Goal: Task Accomplishment & Management: Manage account settings

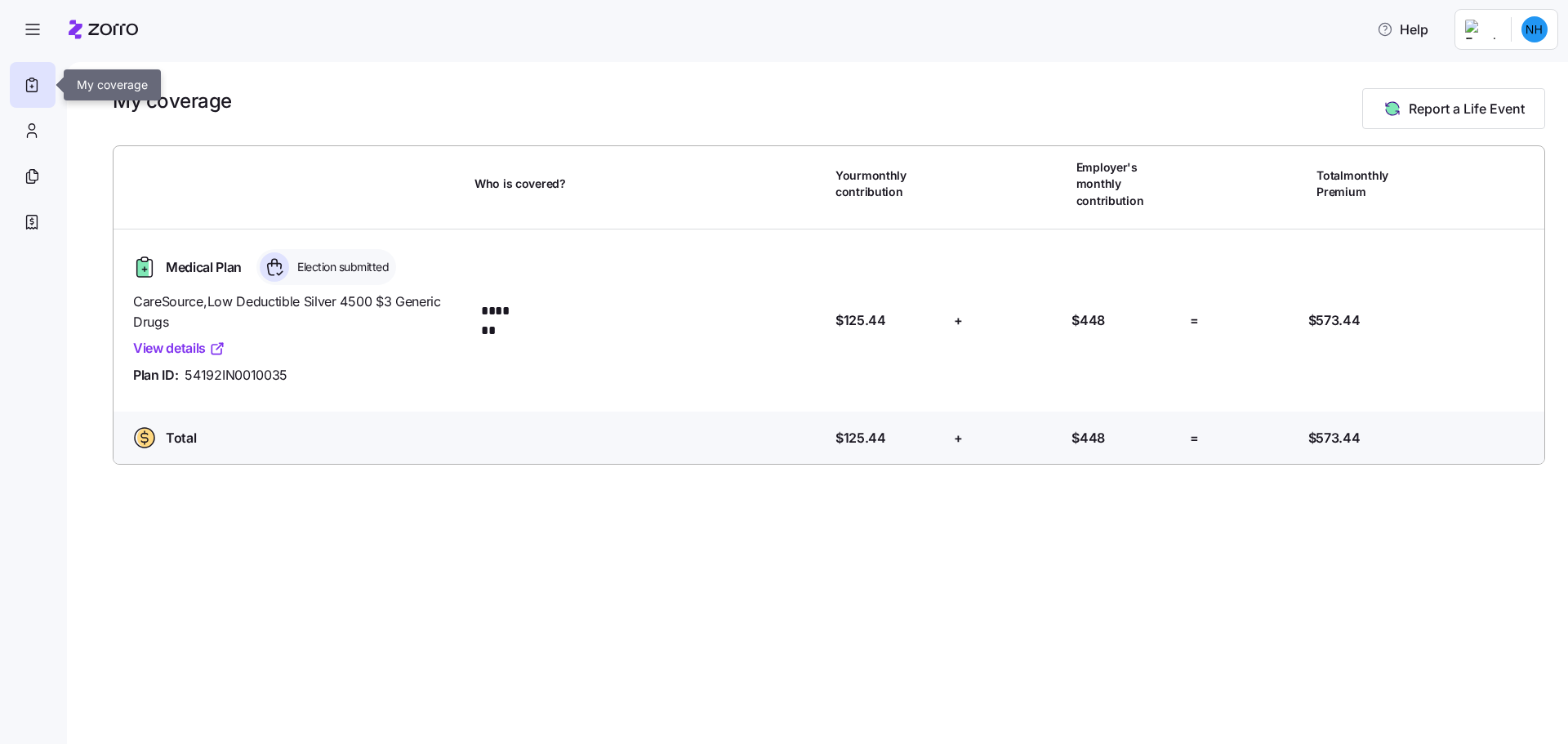
click at [30, 86] on icon at bounding box center [32, 85] width 18 height 20
click at [28, 126] on icon at bounding box center [32, 130] width 18 height 20
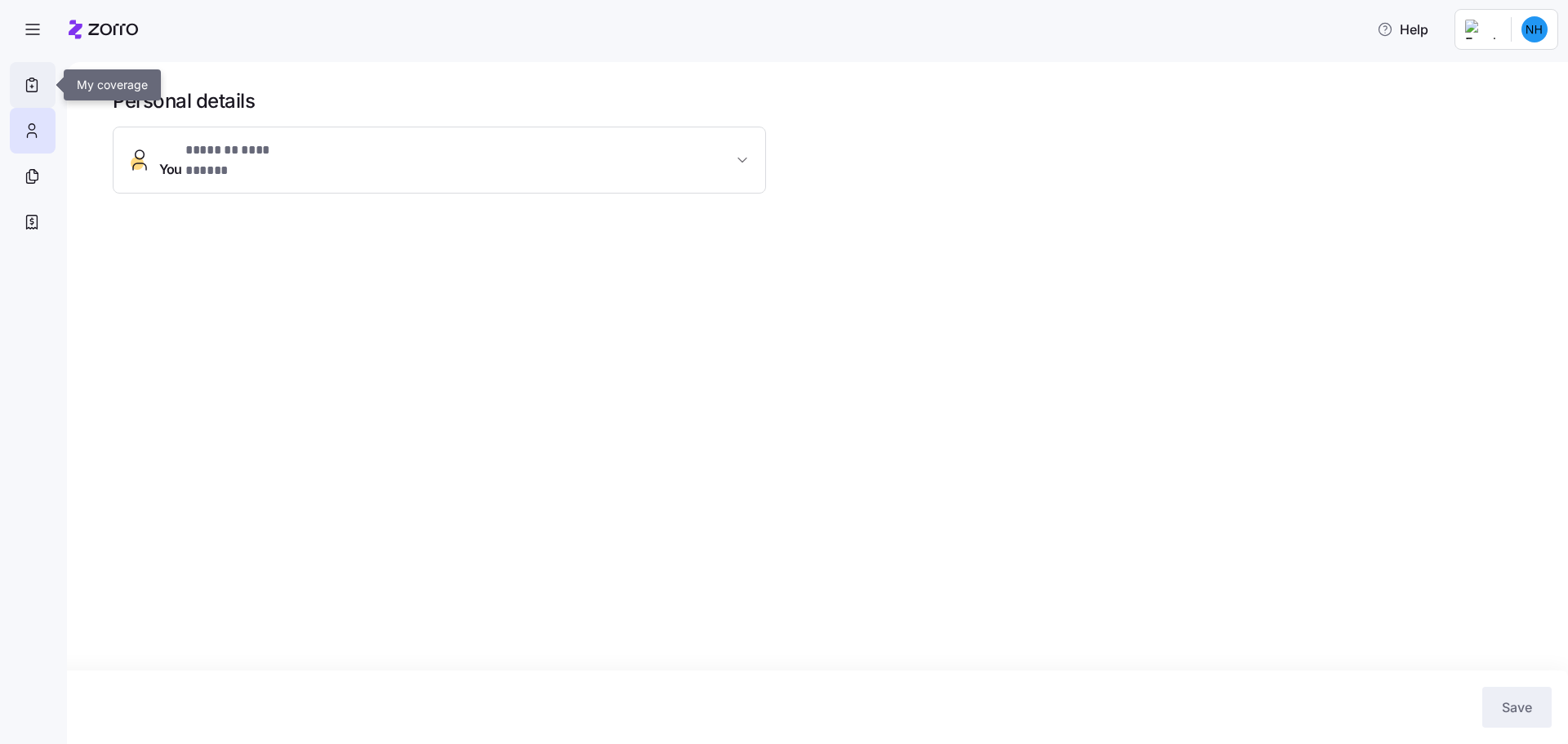
click at [26, 89] on icon at bounding box center [32, 85] width 18 height 20
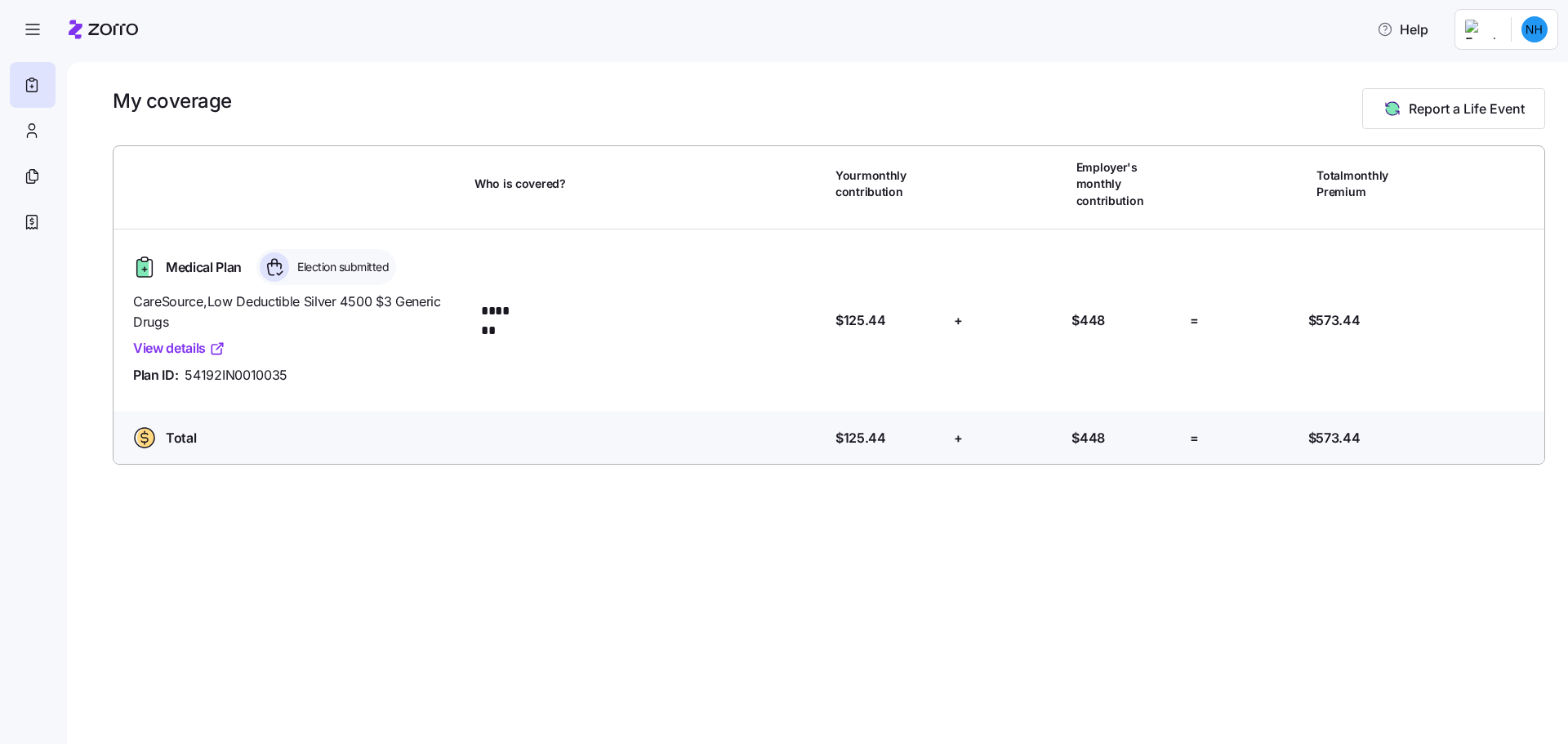
click at [179, 338] on link "View details" at bounding box center [179, 348] width 92 height 21
click at [1530, 31] on html "Help My coverage Report a Life Event Who is covered? Your monthly contribution …" at bounding box center [784, 367] width 1568 height 734
click at [1488, 95] on div "Log out" at bounding box center [1491, 100] width 64 height 18
click at [1526, 36] on html "Help My coverage Report a Life Event Who is covered? Your monthly contribution …" at bounding box center [784, 367] width 1568 height 734
click at [1495, 97] on div "Log out" at bounding box center [1491, 100] width 64 height 18
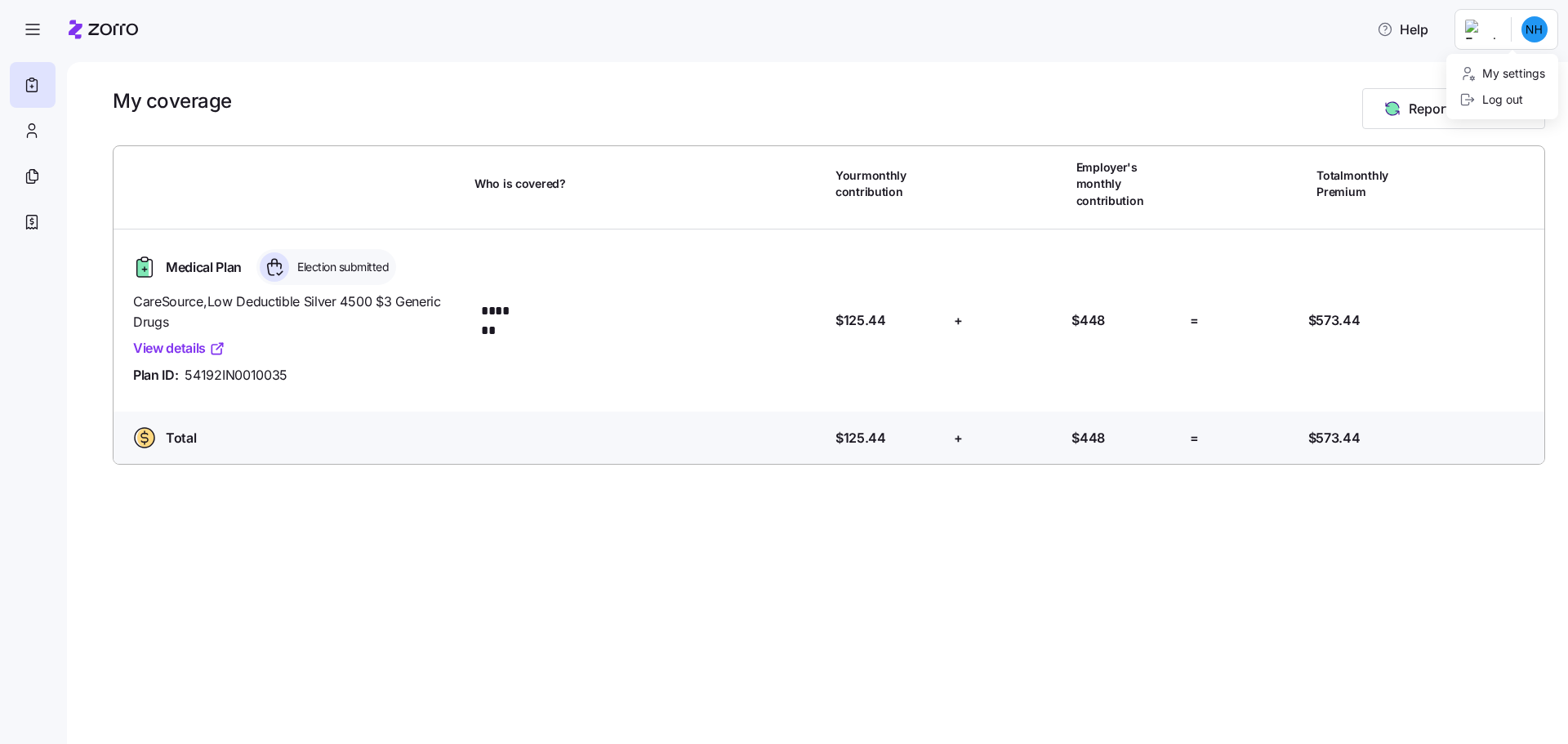
click at [1528, 33] on html "Help My coverage Report a Life Event Who is covered? Your monthly contribution …" at bounding box center [784, 367] width 1568 height 734
click at [1512, 97] on div "Log out" at bounding box center [1491, 100] width 64 height 18
